Goal: Information Seeking & Learning: Check status

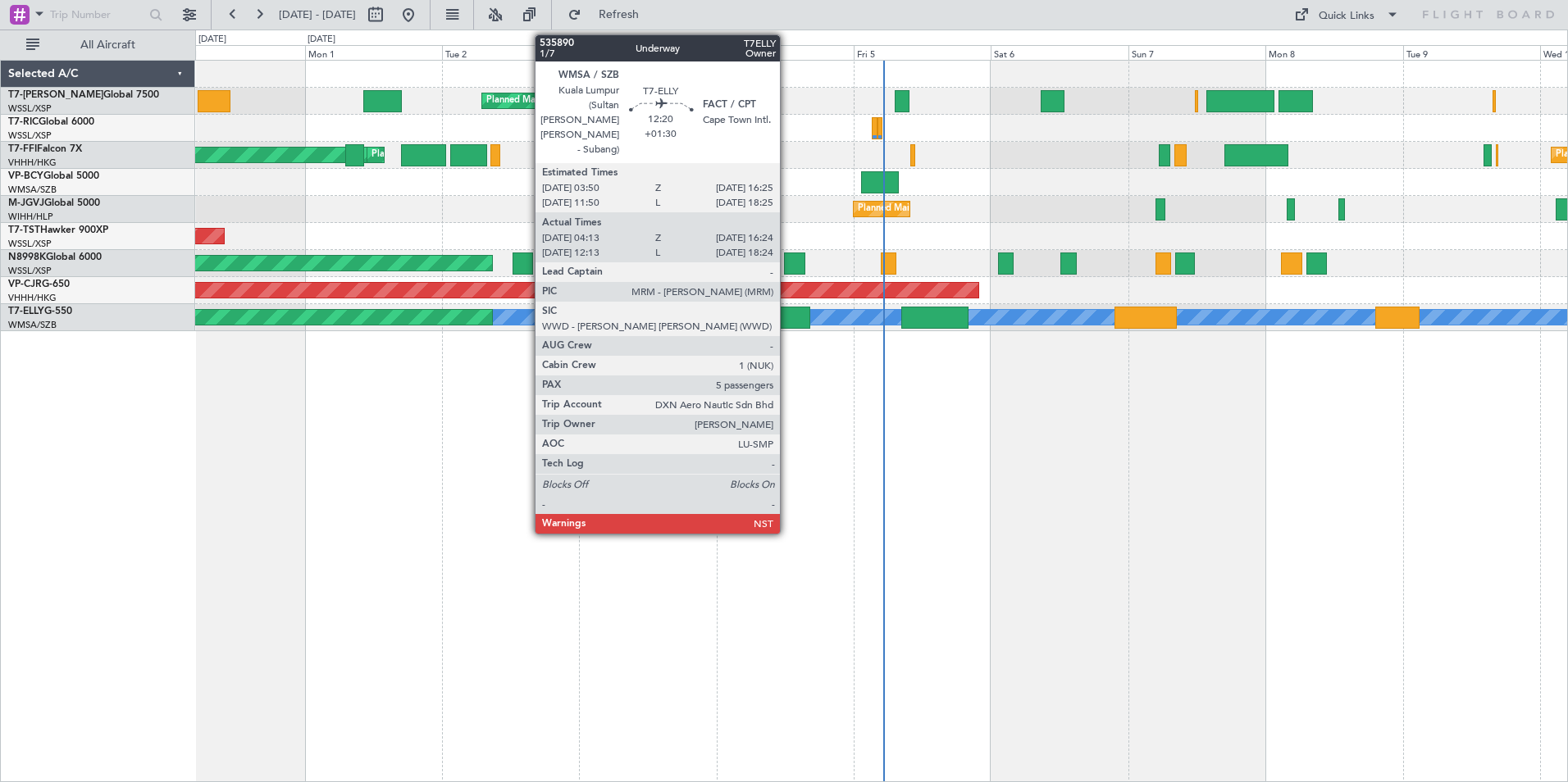
click at [787, 318] on div at bounding box center [774, 317] width 70 height 22
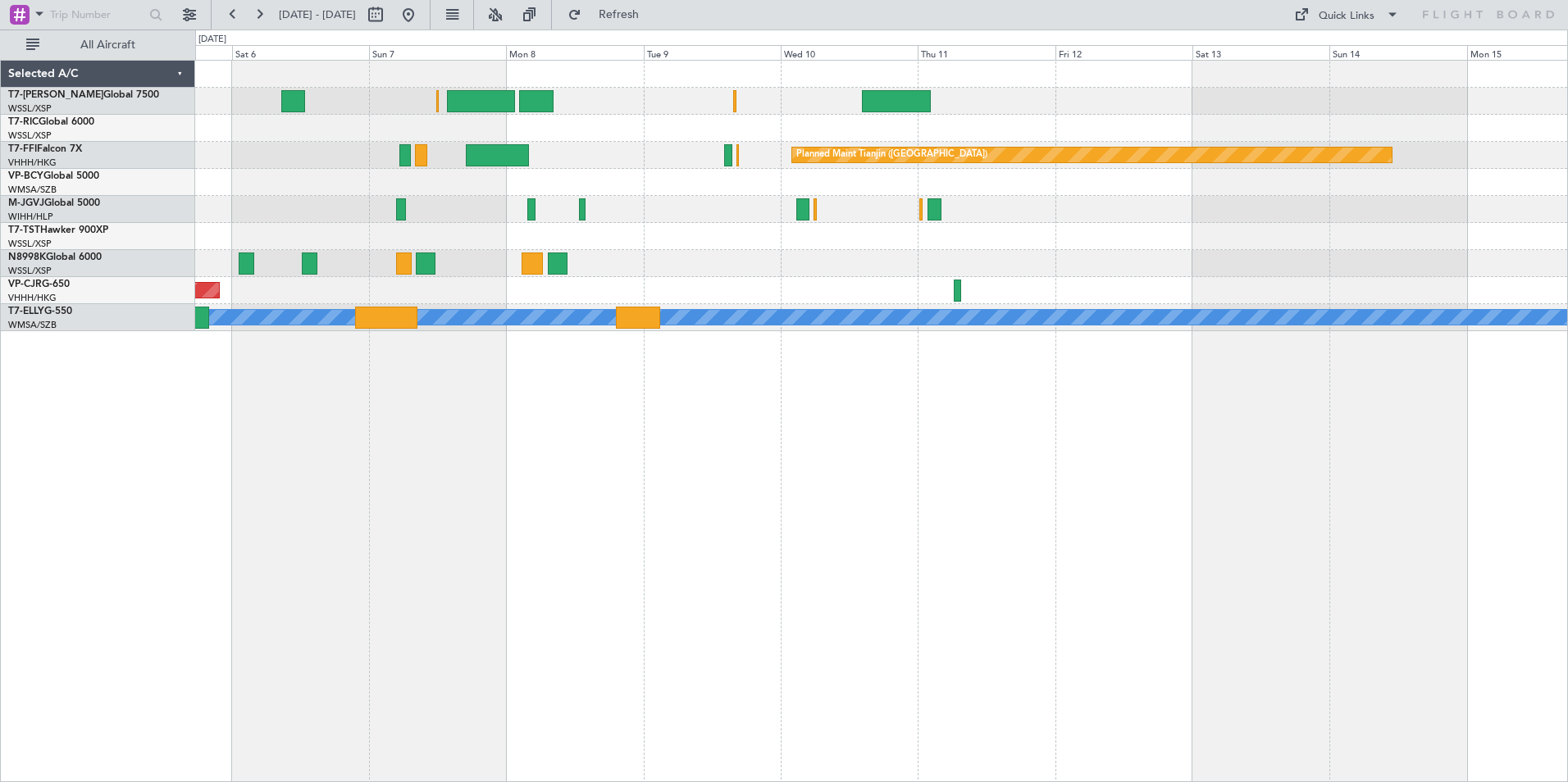
click at [240, 456] on div "Planned Maint Tianjin (Binhai) Planned Maint Singapore (Seletar) Planned Maint …" at bounding box center [882, 421] width 1373 height 723
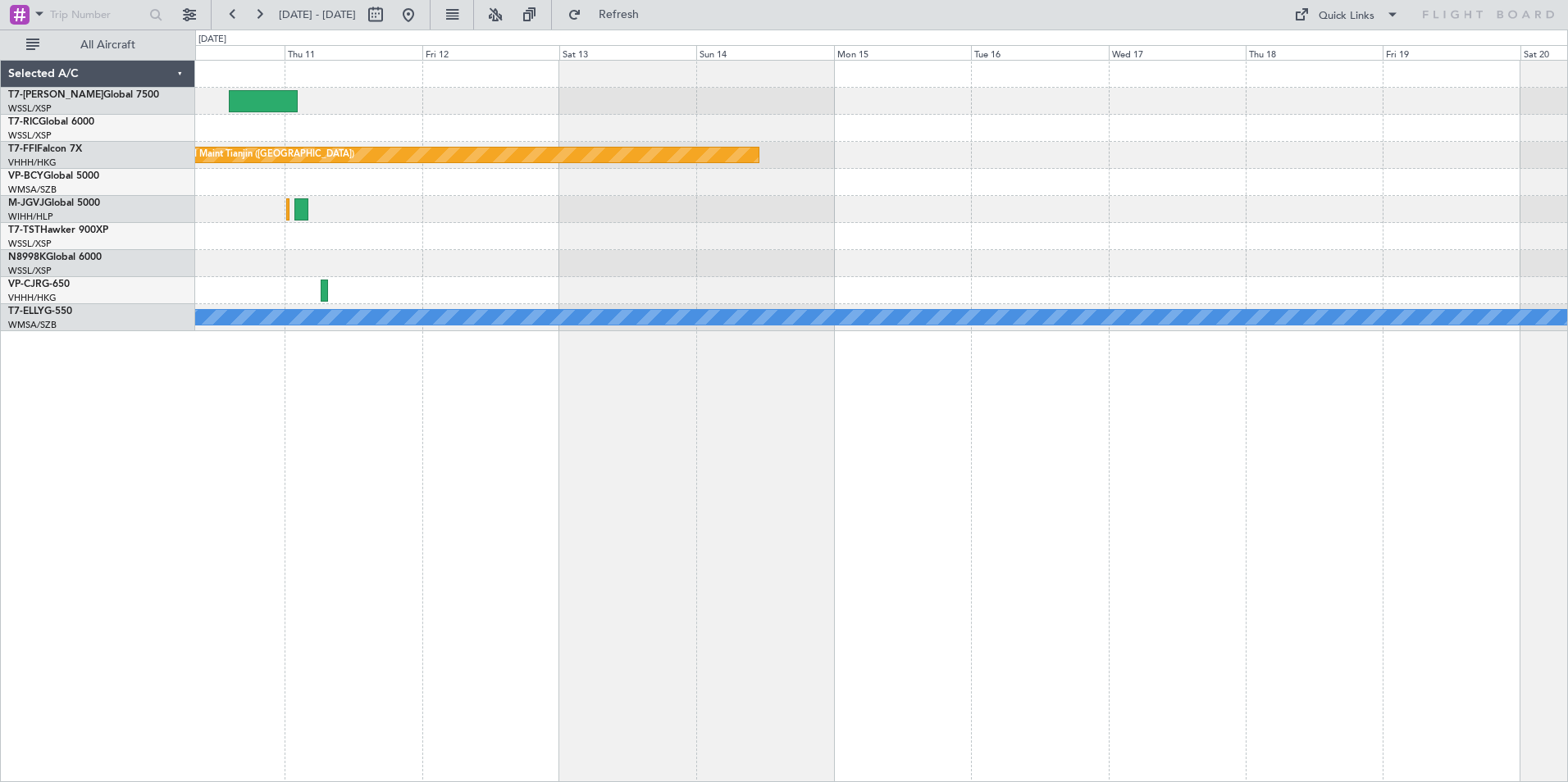
click at [518, 457] on div "Planned Maint Tianjin (Binhai) Planned Maint Dubai (Dubai Intl) MEL" at bounding box center [882, 421] width 1373 height 723
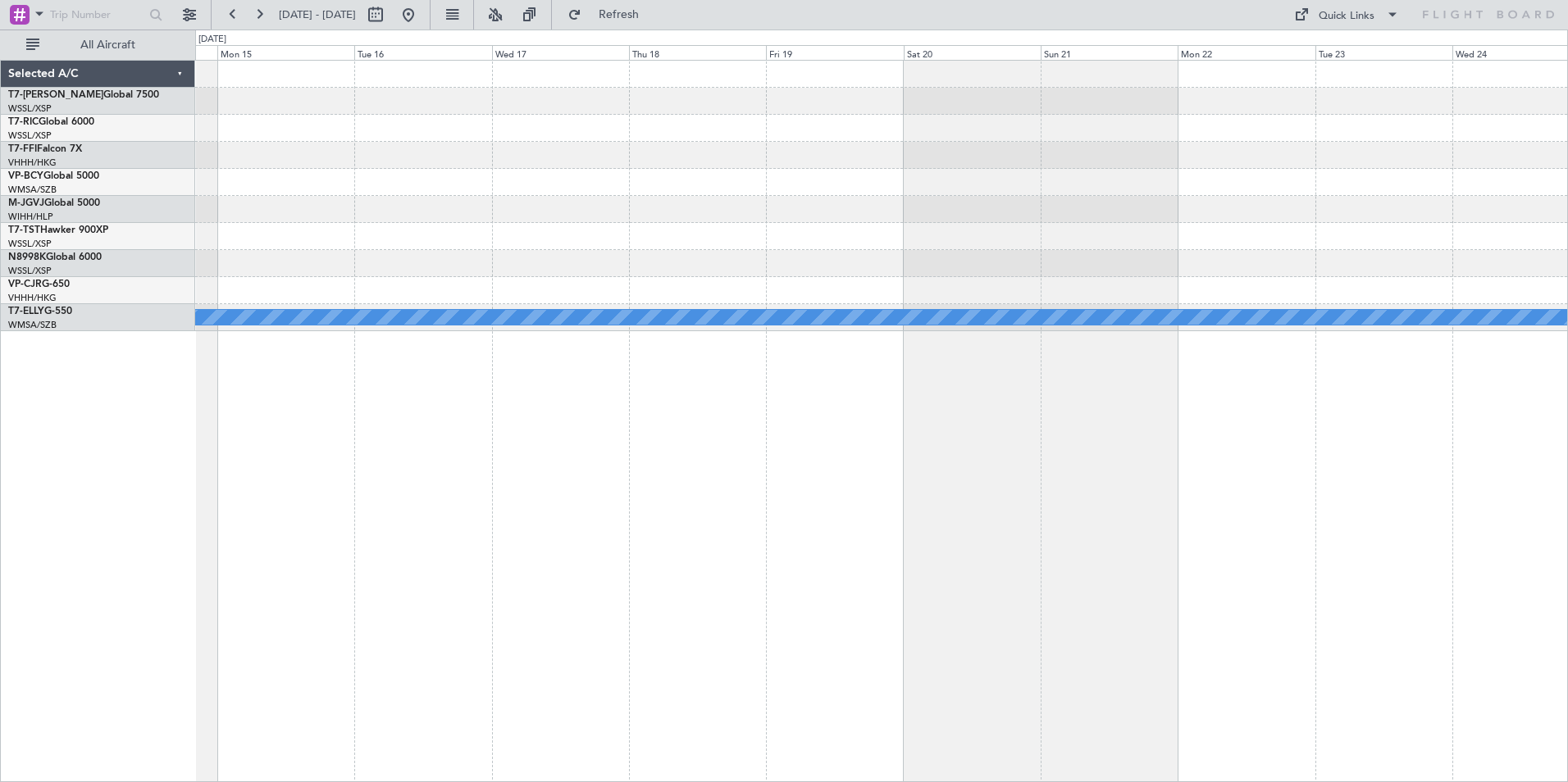
click at [720, 479] on div "Planned Maint Tianjin (Binhai) Planned Maint Dubai (Dubai Intl) MEL" at bounding box center [882, 421] width 1373 height 723
click at [747, 483] on div "Planned Maint Tianjin (Binhai) Planned Maint Dubai (Dubai Intl) MEL" at bounding box center [882, 421] width 1373 height 723
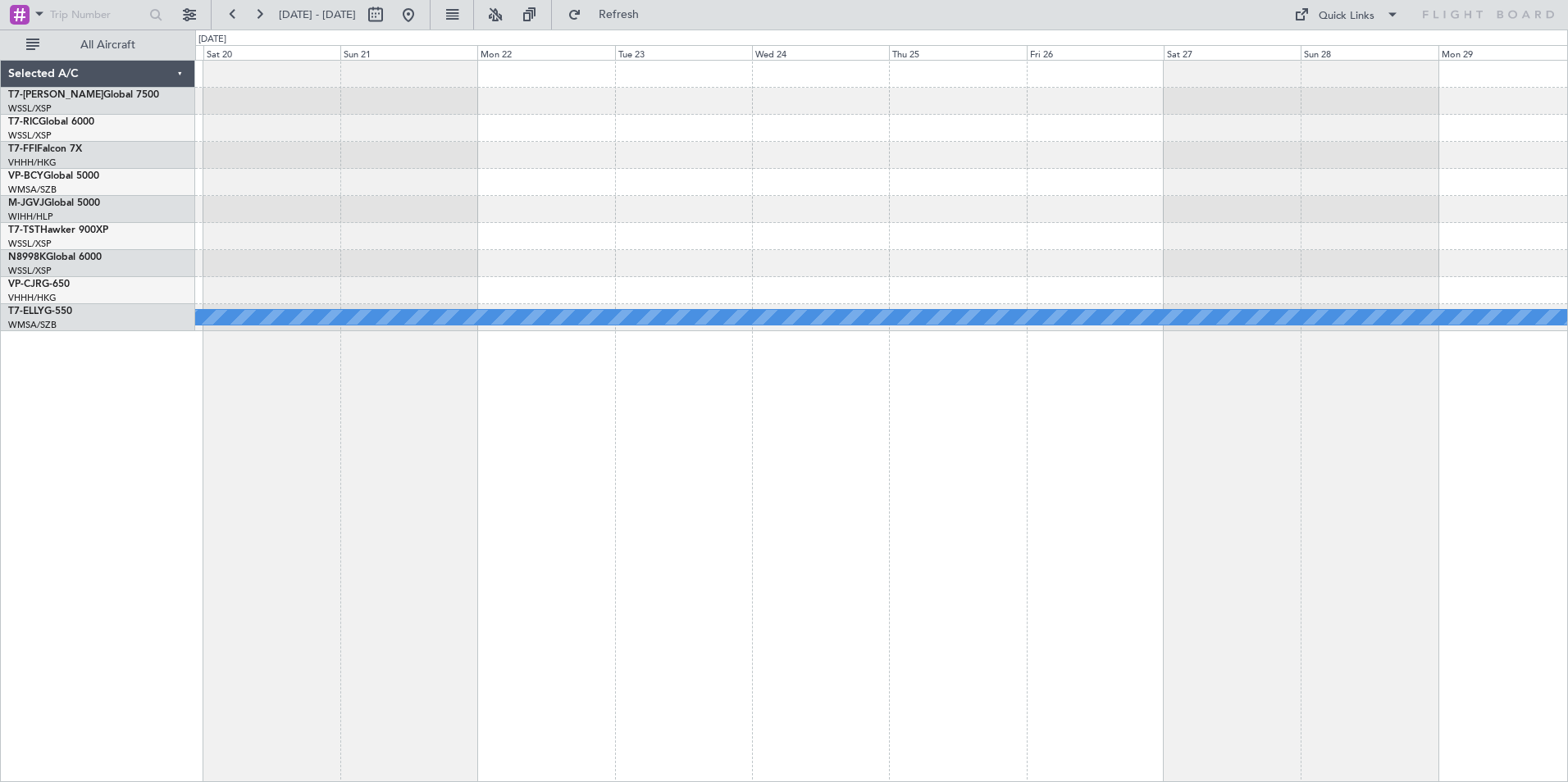
click at [839, 485] on div "MEL Planned Maint Dubai (Dubai Intl)" at bounding box center [882, 421] width 1373 height 723
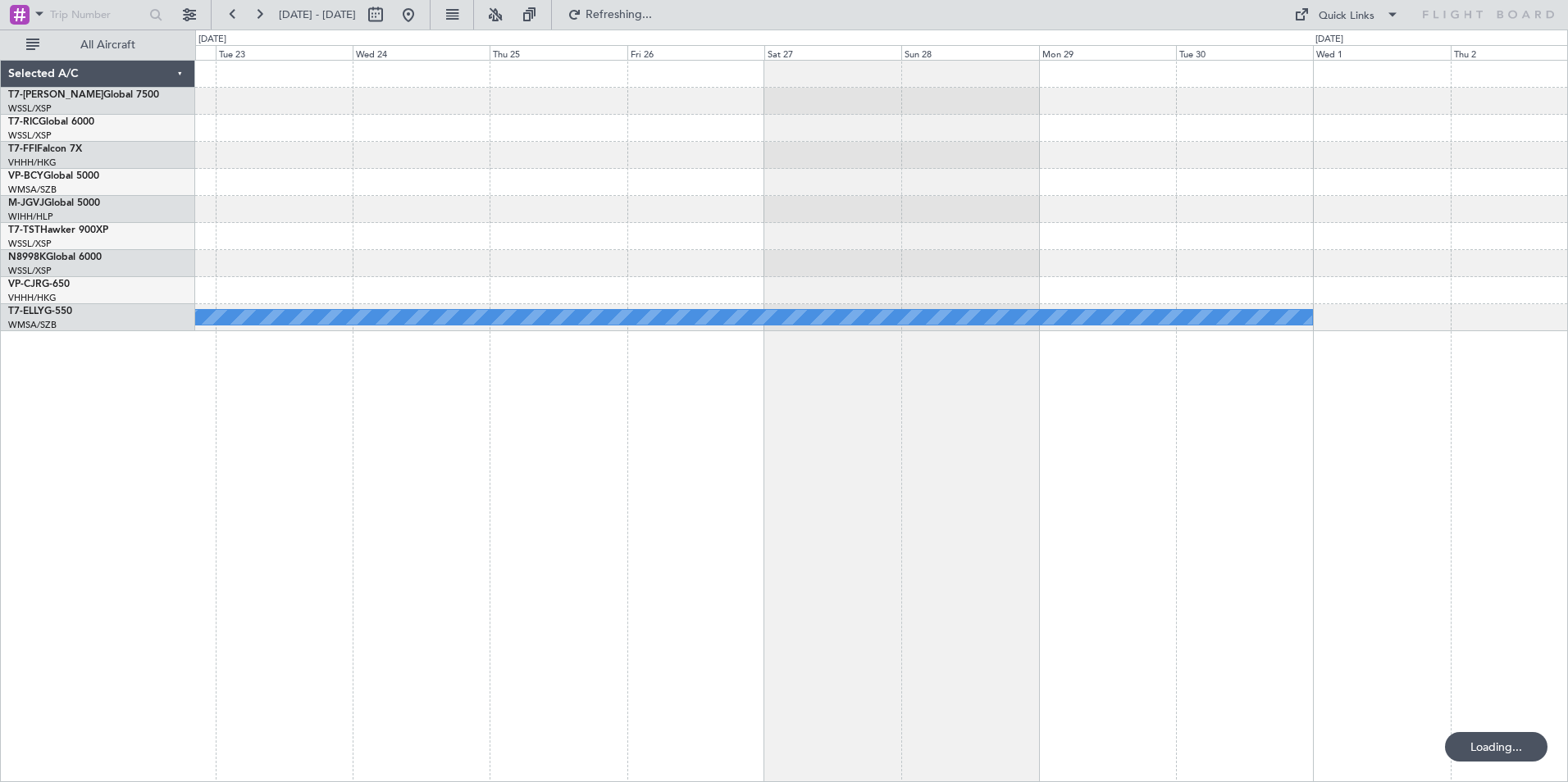
click at [1074, 510] on div "MEL" at bounding box center [882, 421] width 1373 height 723
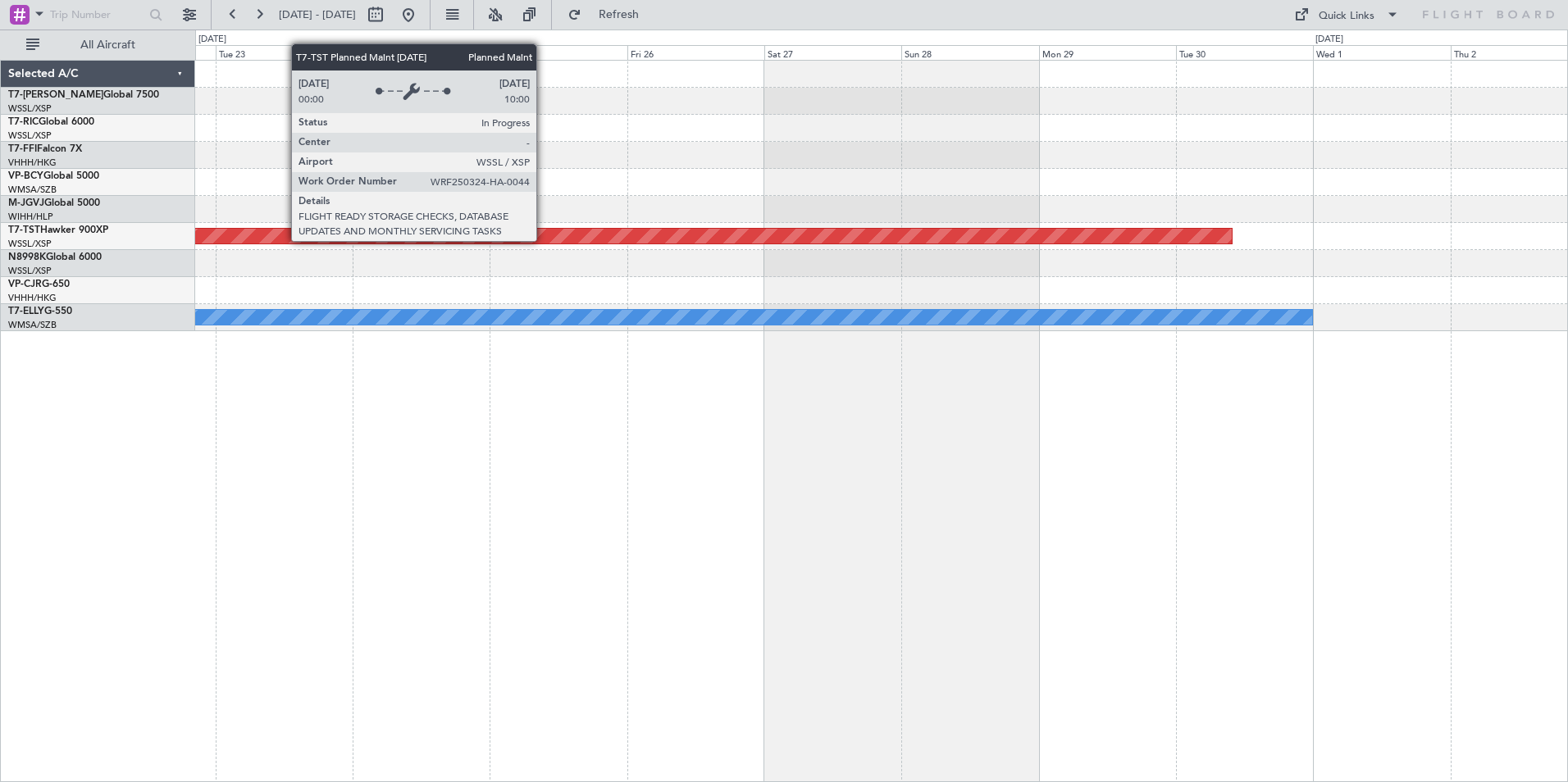
click at [544, 240] on div "Planned Maint [GEOGRAPHIC_DATA] (Seletar)" at bounding box center [28, 236] width 2409 height 15
